Goal: Manage account settings

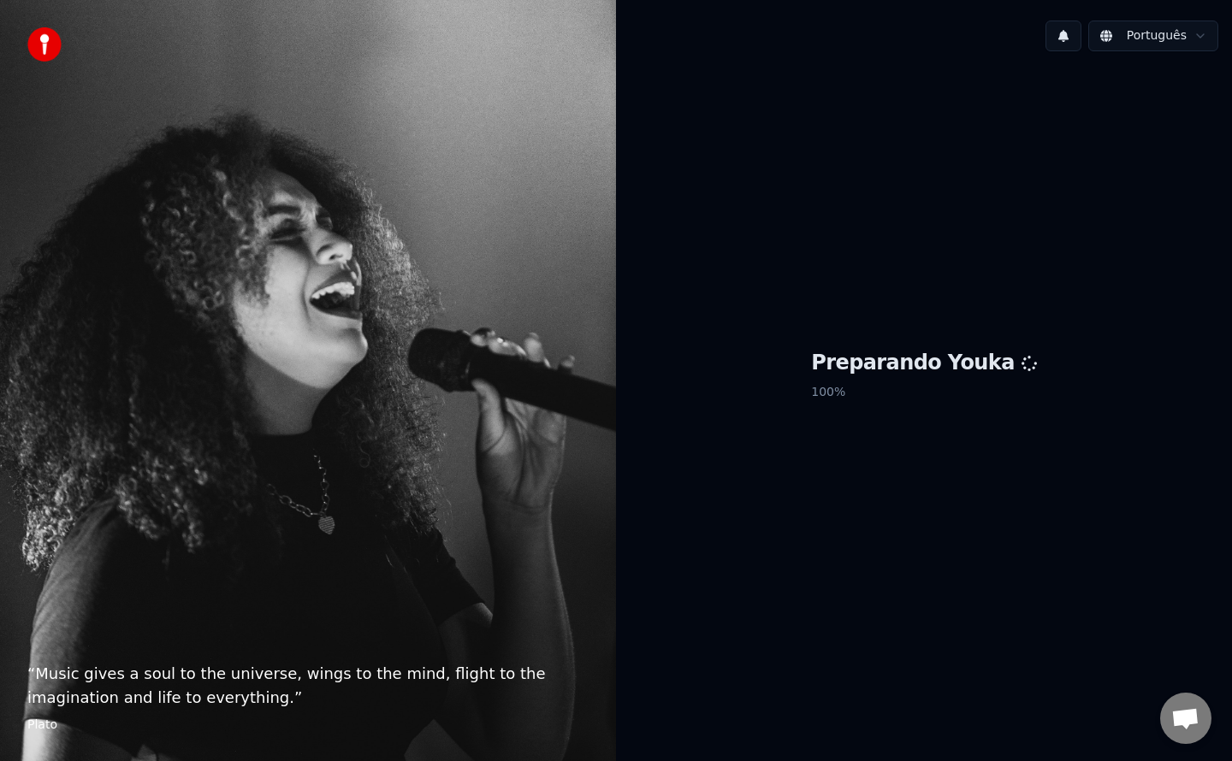
scroll to position [2489, 0]
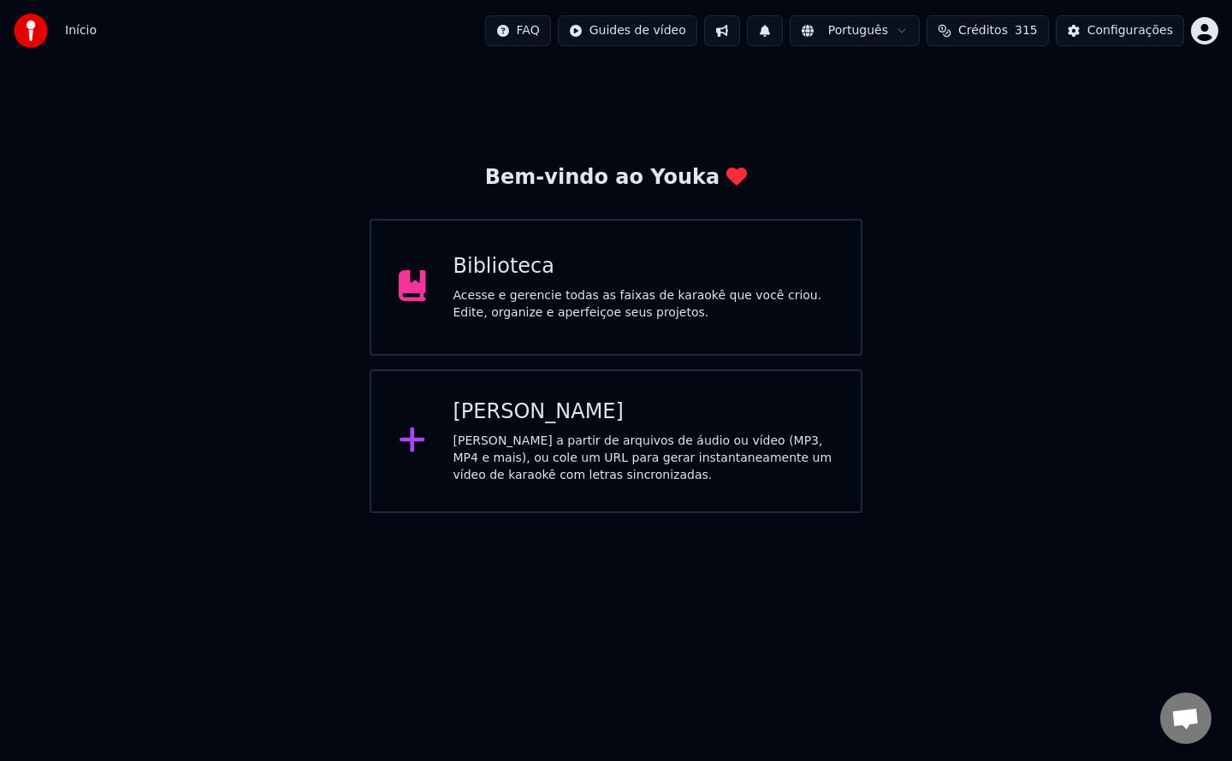
click at [666, 290] on div "Acesse e gerencie todas as faixas de karaokê que você criou. Edite, organize e …" at bounding box center [643, 304] width 381 height 34
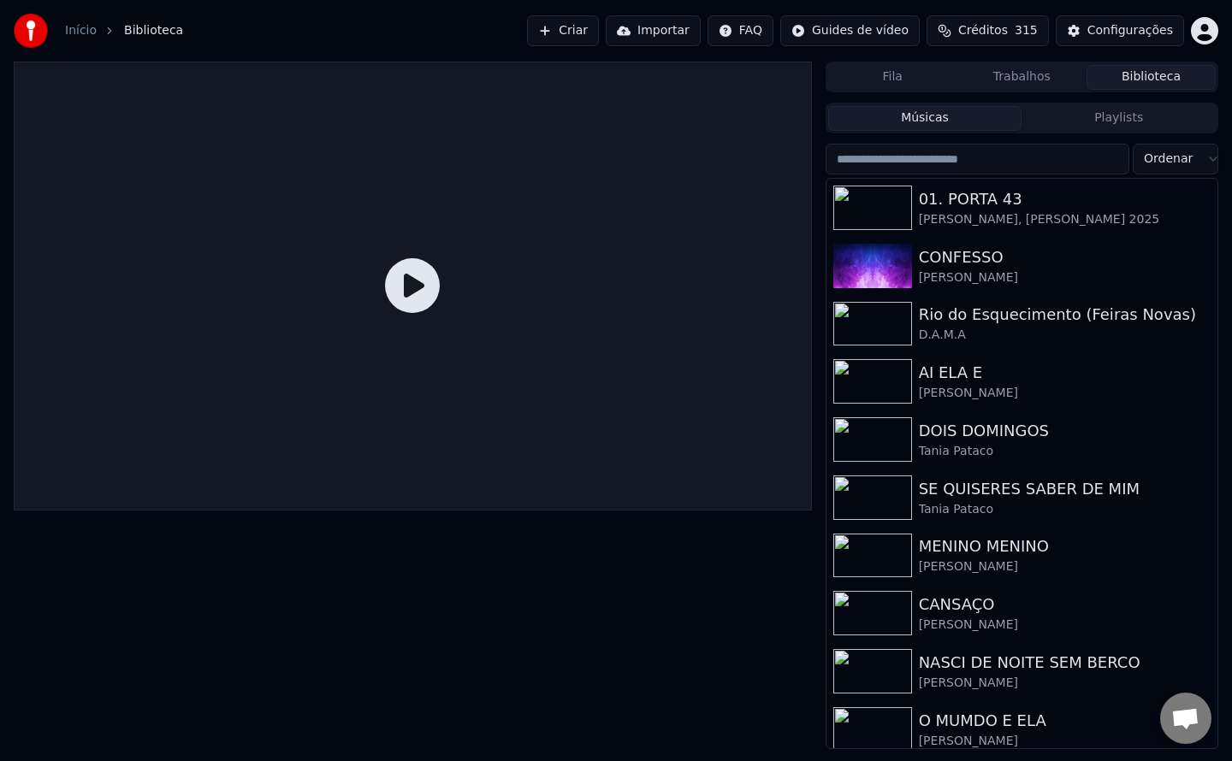
scroll to position [10, 0]
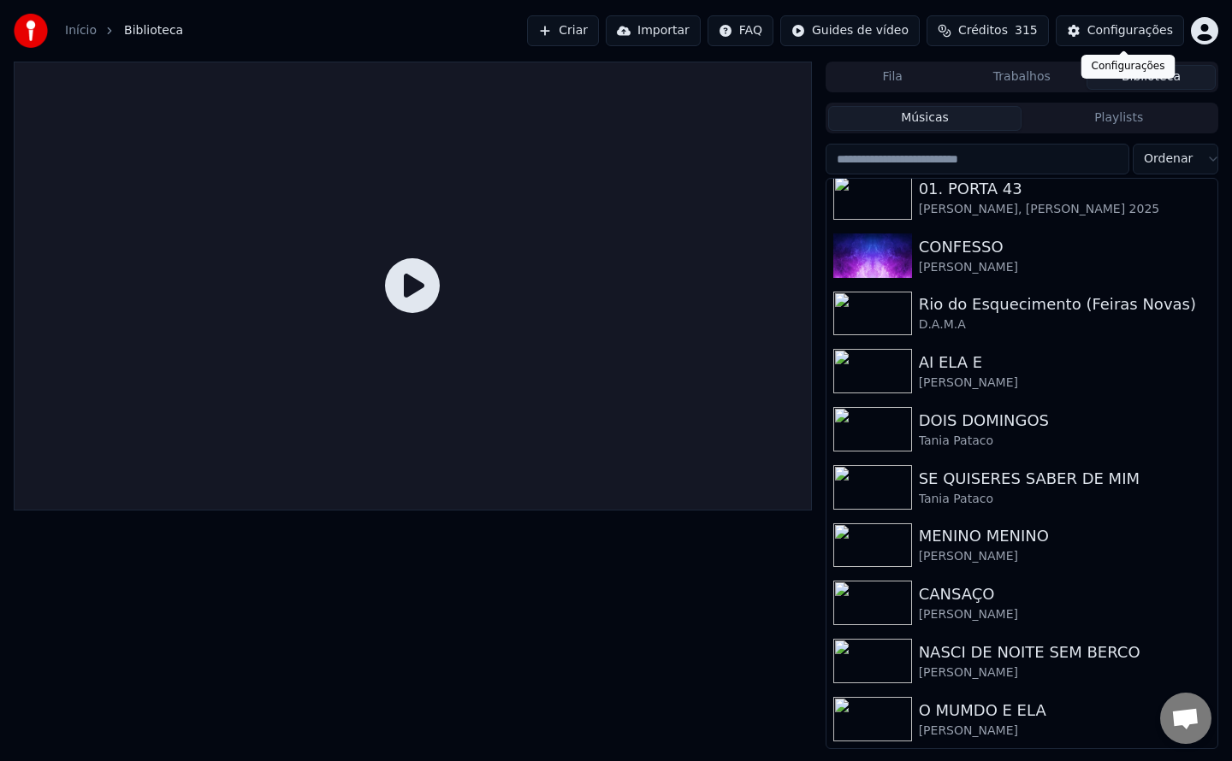
click at [1135, 32] on div "Configurações" at bounding box center [1130, 30] width 86 height 17
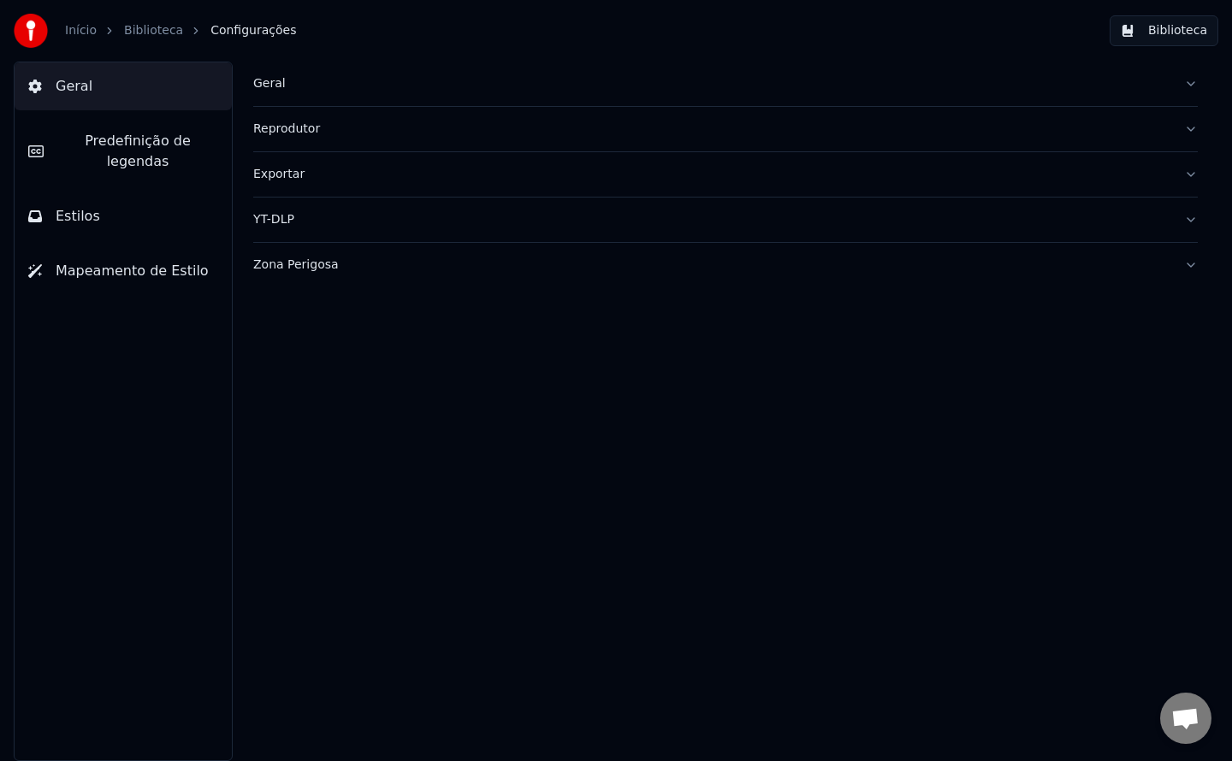
click at [271, 78] on div "Geral" at bounding box center [711, 83] width 917 height 17
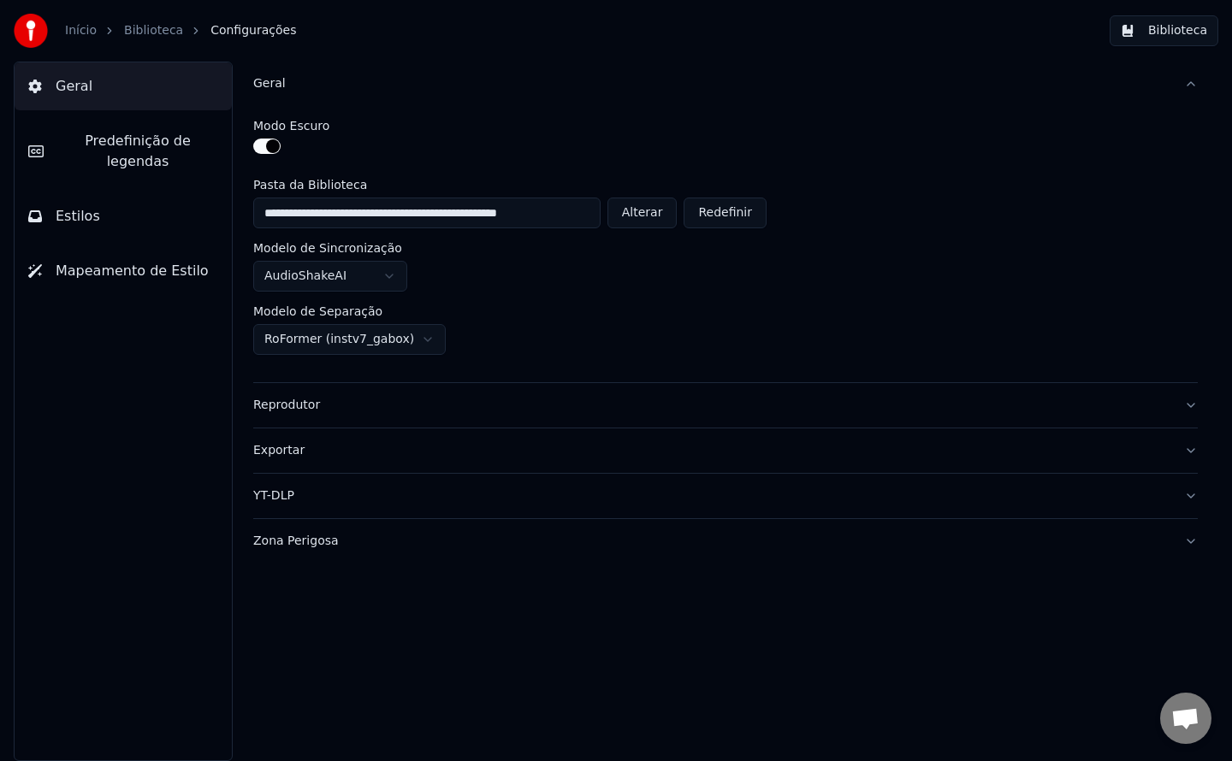
click at [647, 212] on button "Alterar" at bounding box center [642, 213] width 70 height 31
type input "**********"
click at [1160, 33] on button "Biblioteca" at bounding box center [1164, 30] width 109 height 31
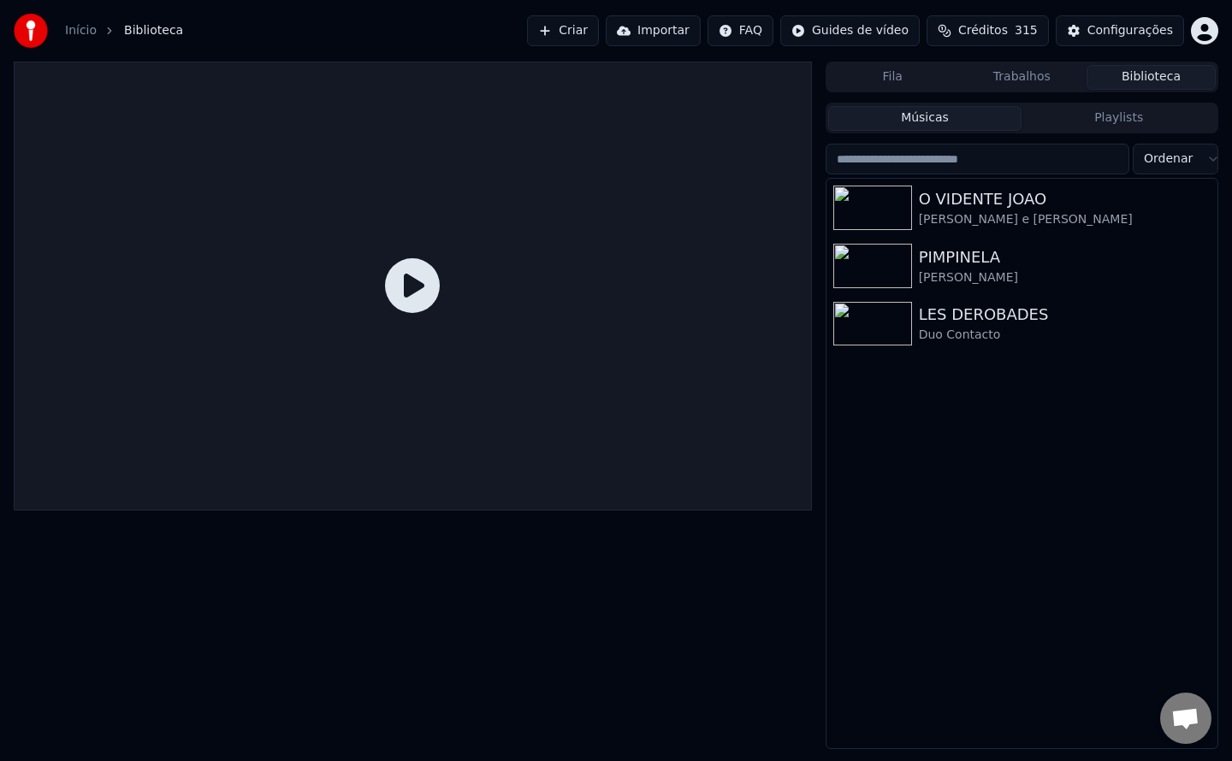
click at [1107, 486] on div "O VIDENTE [PERSON_NAME] e [PERSON_NAME] PIMPINELA [PERSON_NAME] LES DEROBADES D…" at bounding box center [1021, 464] width 391 height 570
click at [548, 618] on div at bounding box center [413, 406] width 798 height 688
